Goal: Find contact information: Find contact information

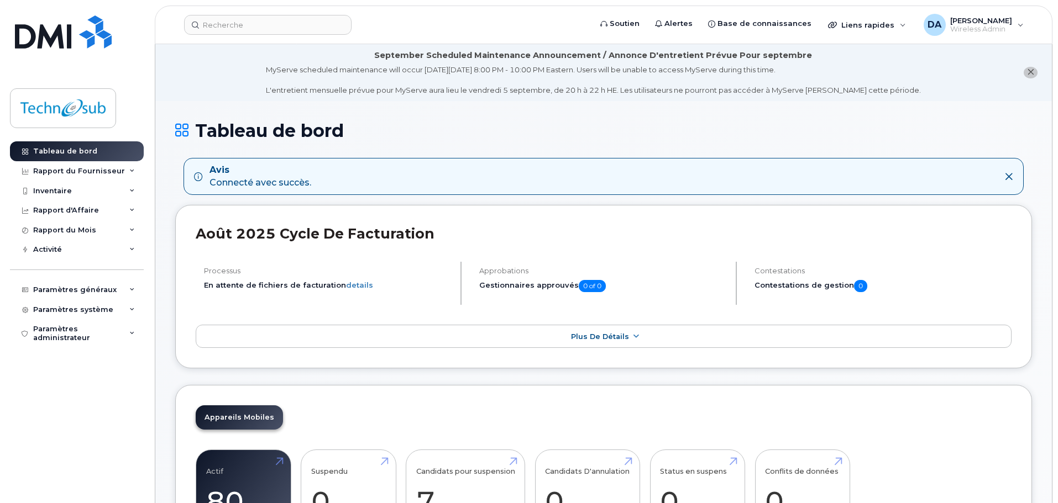
click at [1035, 73] on button "close notification" at bounding box center [1031, 73] width 14 height 12
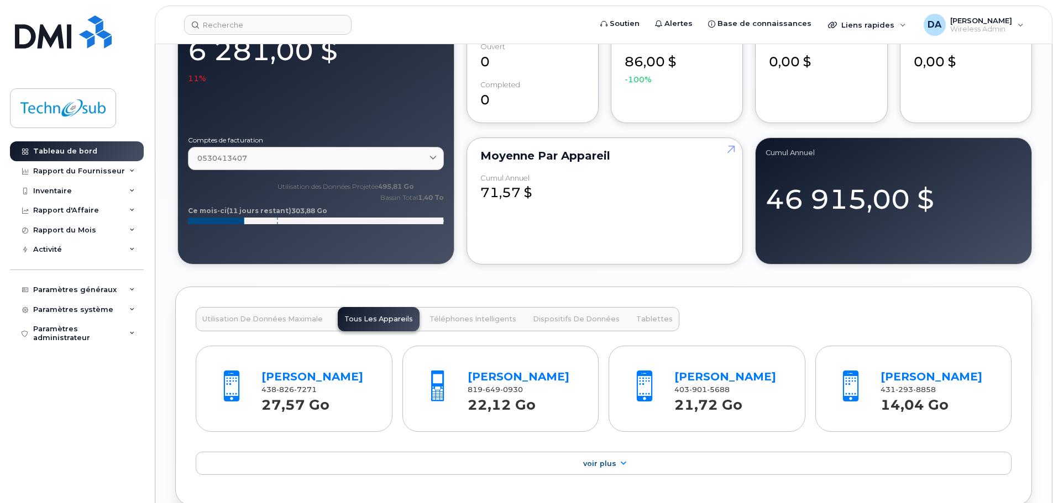
scroll to position [829, 0]
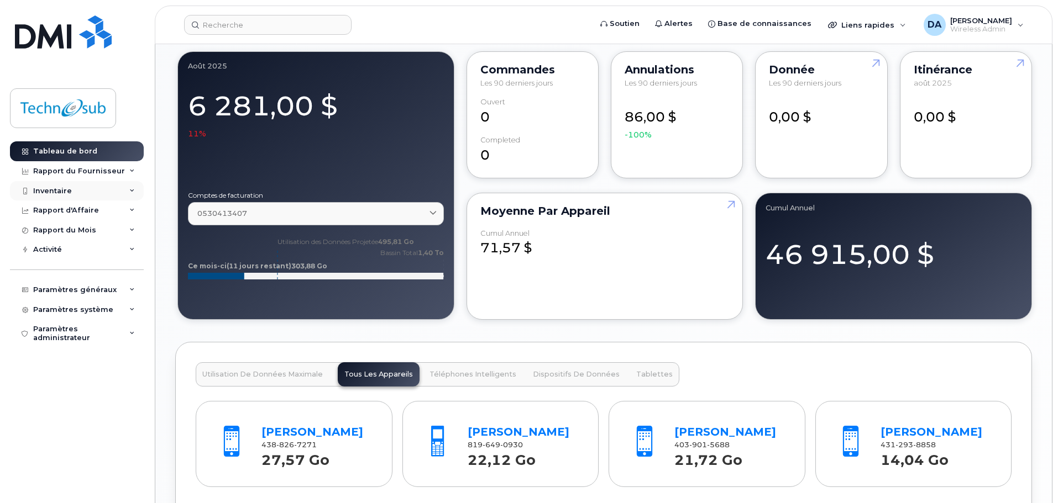
click at [101, 181] on div "Inventaire" at bounding box center [77, 191] width 134 height 20
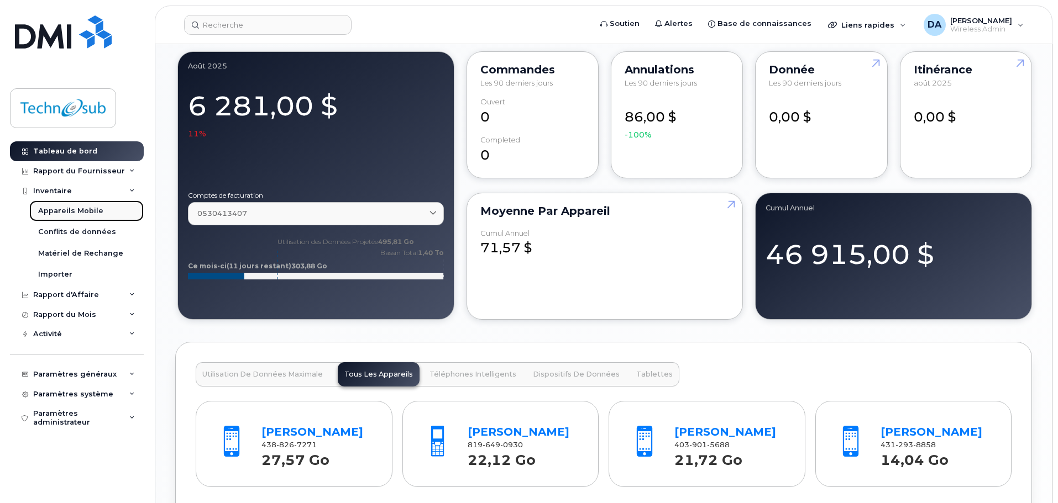
click at [72, 210] on div "Appareils Mobile" at bounding box center [70, 211] width 65 height 10
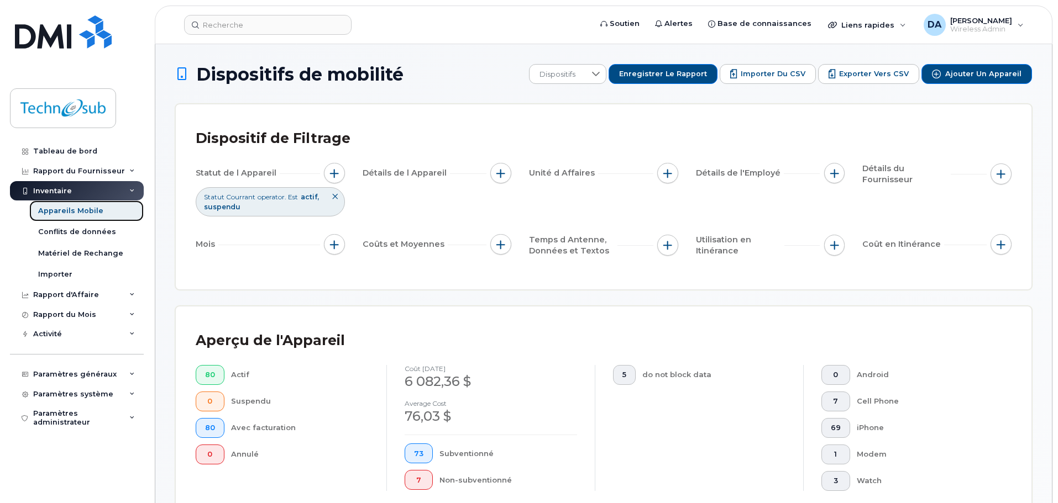
scroll to position [221, 0]
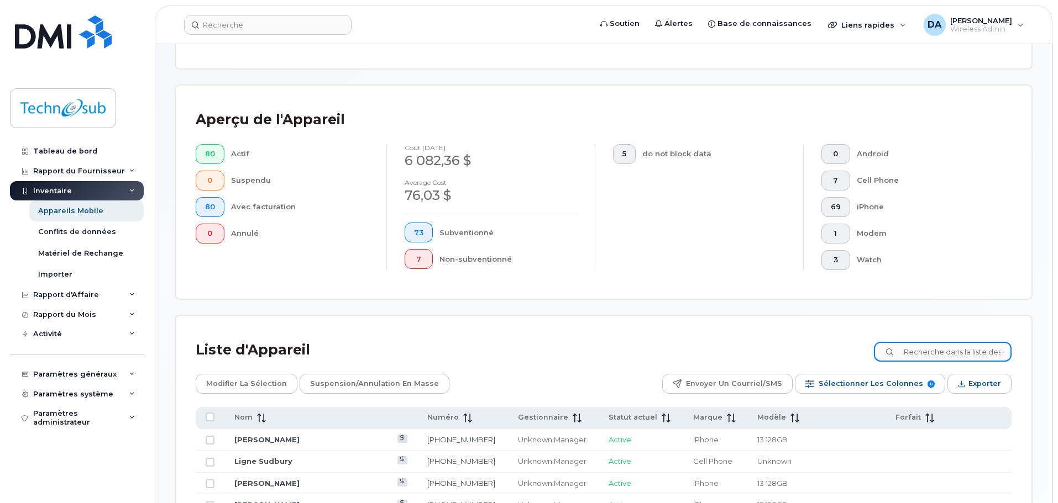
click at [935, 345] on input at bounding box center [943, 352] width 138 height 20
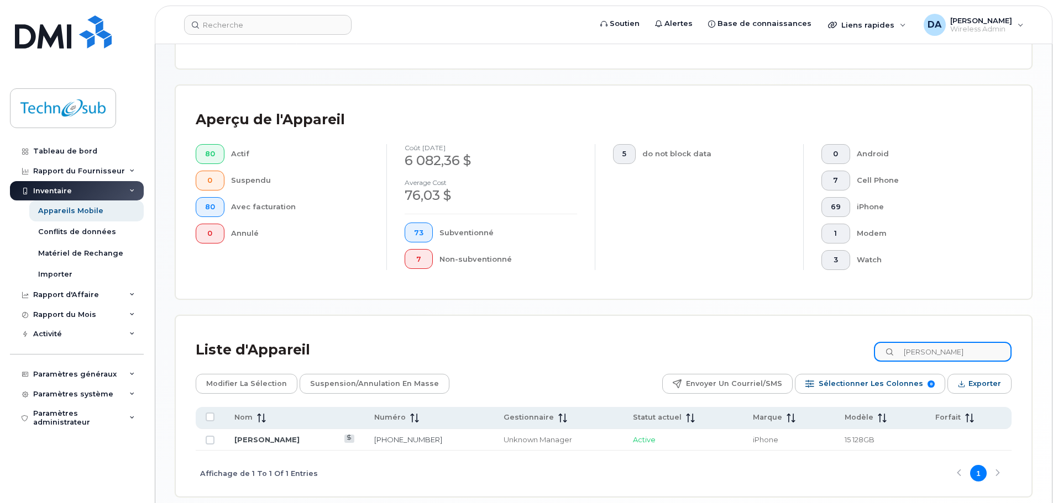
type input "[PERSON_NAME]"
click at [250, 443] on link "[PERSON_NAME]" at bounding box center [266, 440] width 65 height 9
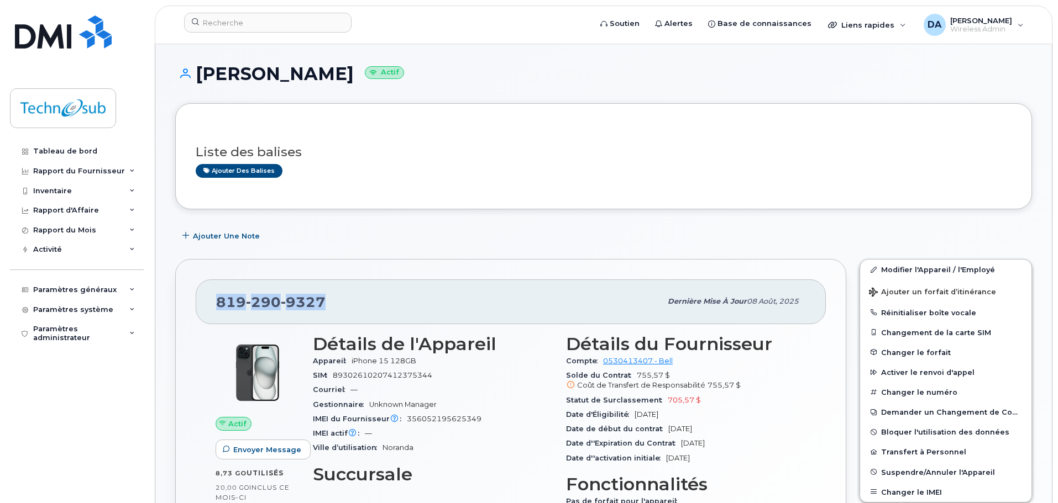
drag, startPoint x: 349, startPoint y: 301, endPoint x: 200, endPoint y: 306, distance: 149.3
click at [200, 306] on div "819 290 9327 Dernière mise à jour 08 août, 2025" at bounding box center [511, 302] width 630 height 44
copy span "819 290 9327"
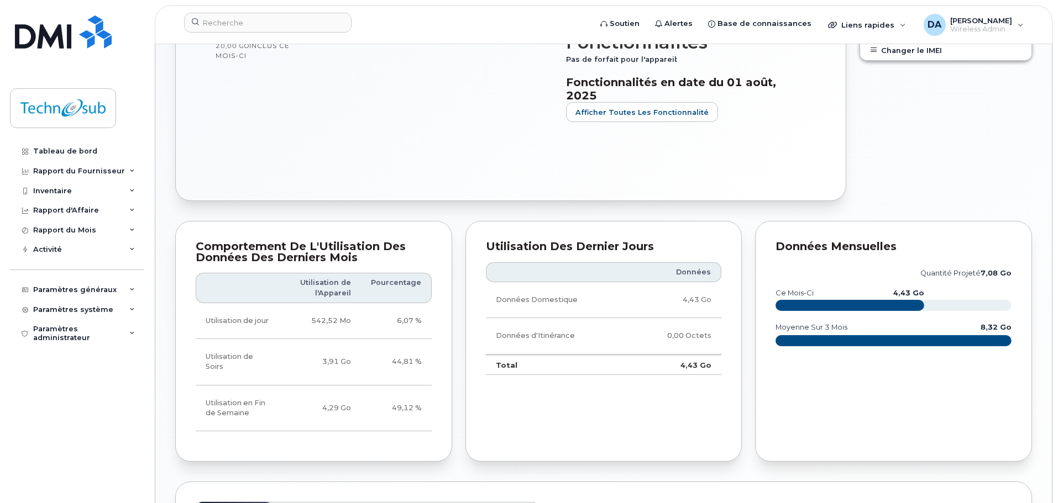
scroll to position [166, 0]
